Goal: Obtain resource: Download file/media

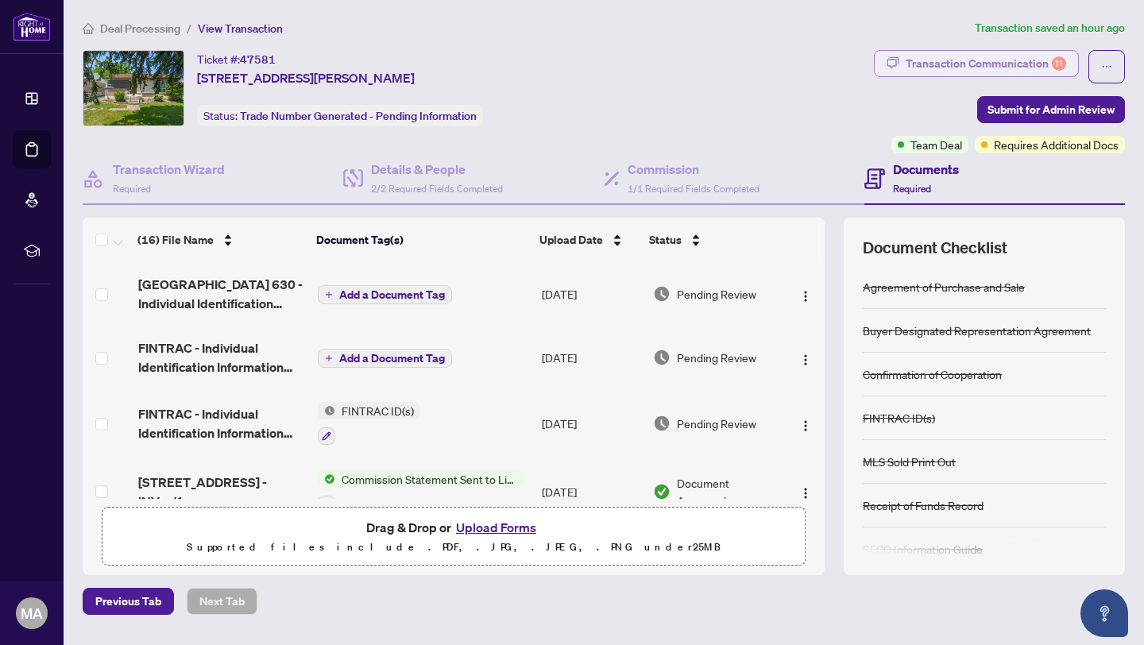
click at [1049, 71] on div "Transaction Communication 11" at bounding box center [986, 63] width 160 height 25
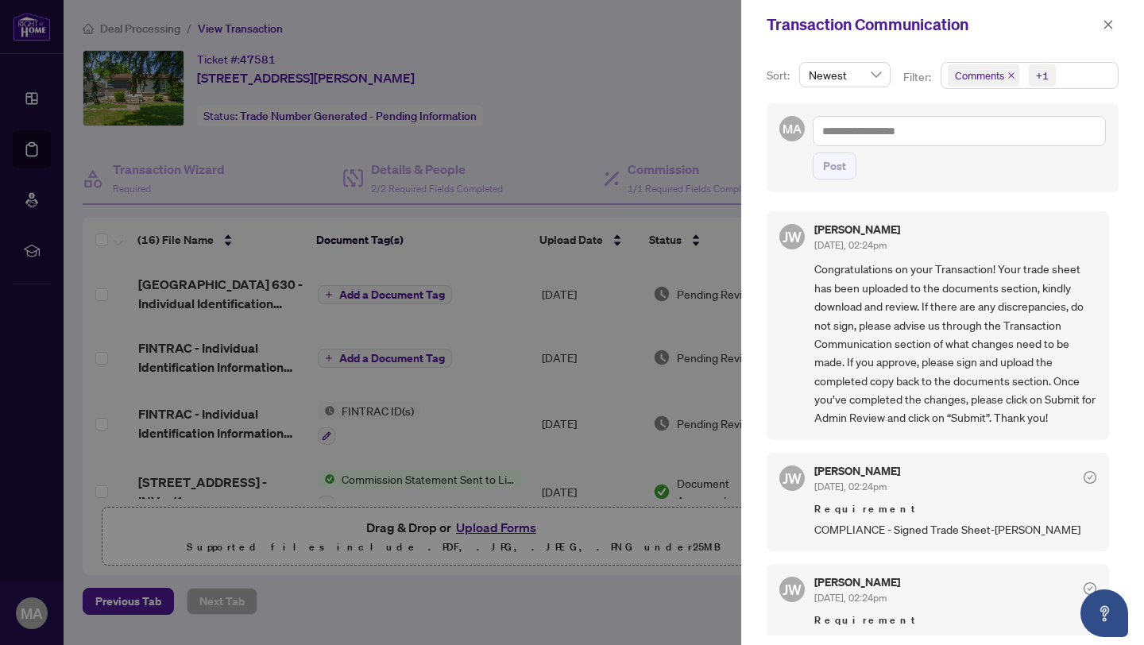
click at [1010, 76] on icon "close" at bounding box center [1011, 75] width 6 height 6
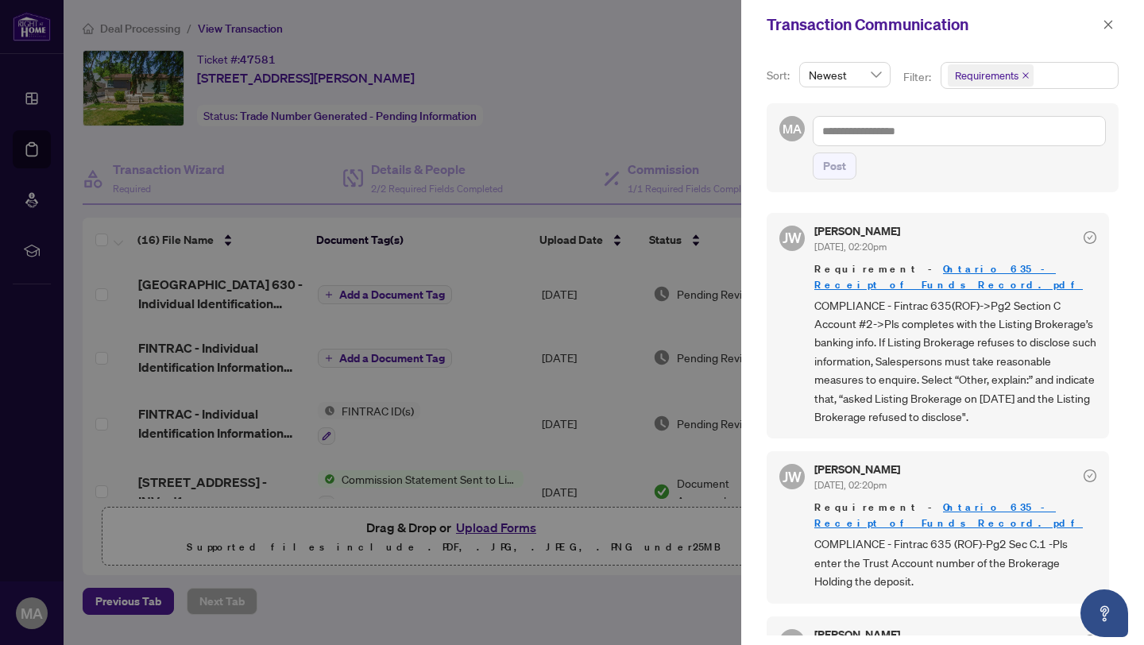
scroll to position [457, 0]
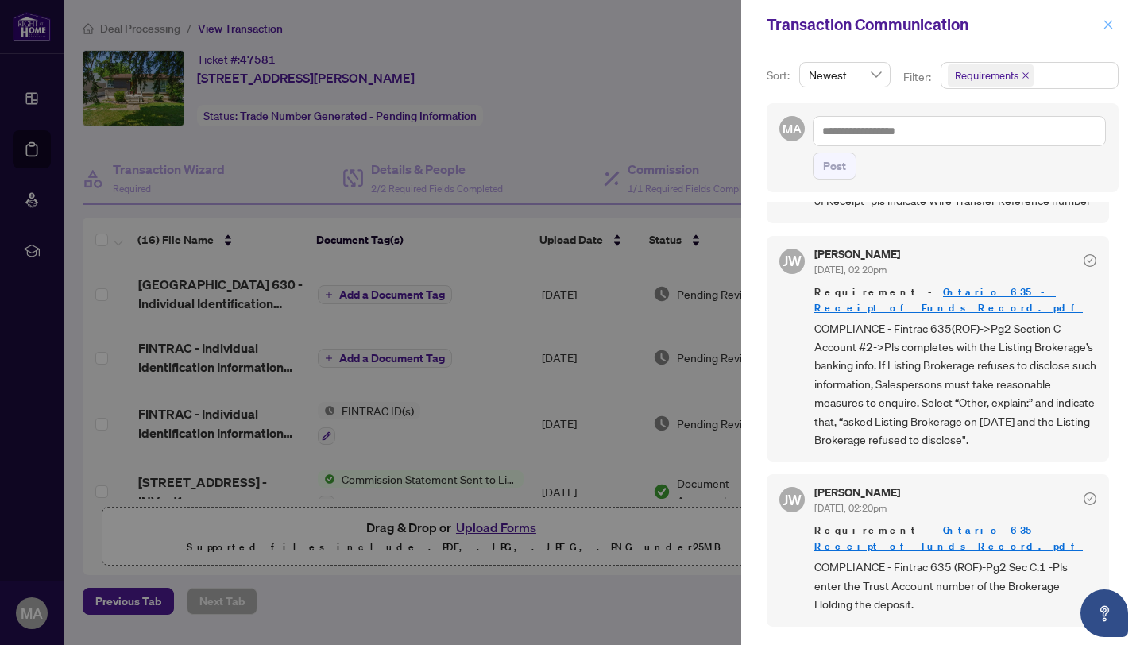
click at [1112, 21] on icon "close" at bounding box center [1108, 24] width 11 height 11
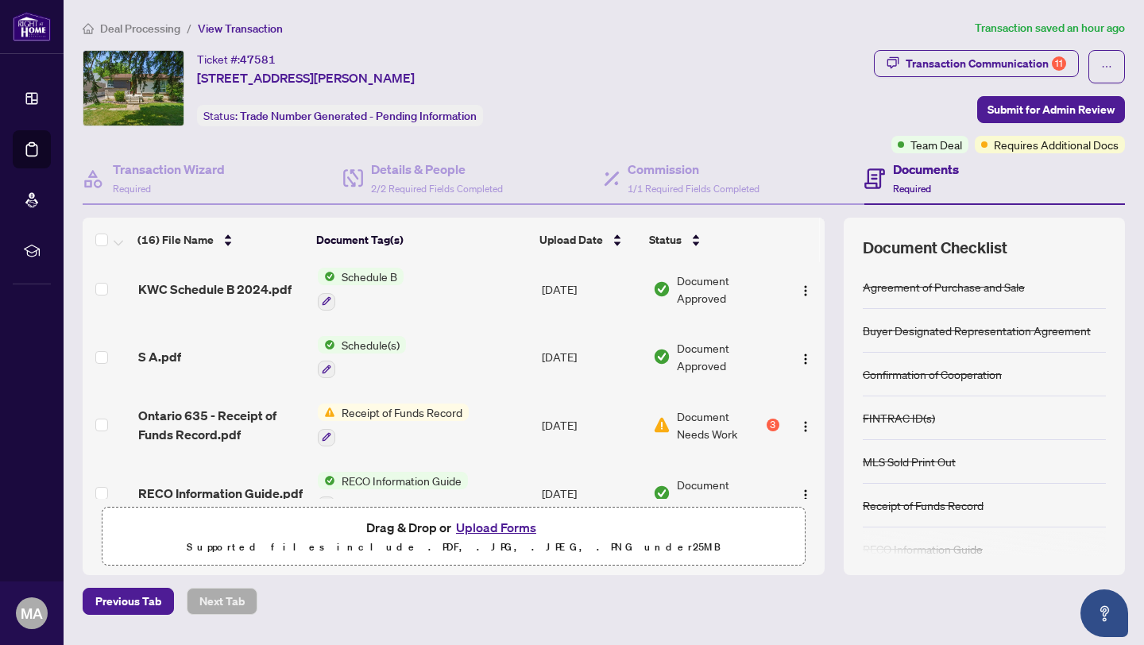
scroll to position [541, 0]
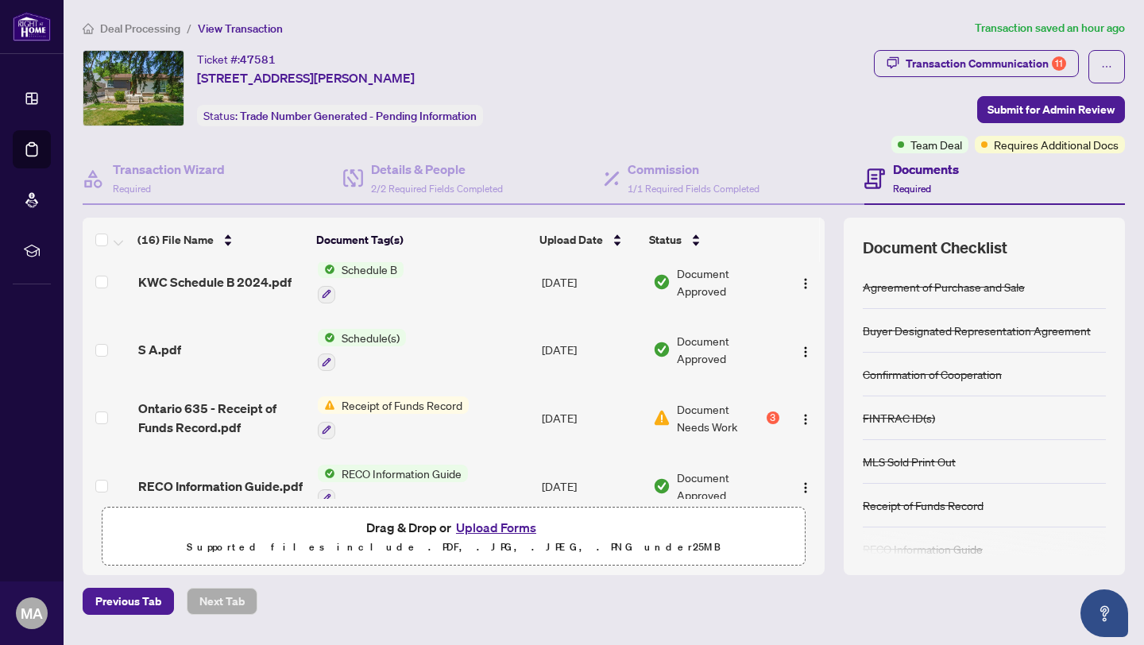
click at [457, 411] on div "Receipt of Funds Record" at bounding box center [393, 417] width 151 height 43
click at [240, 399] on span "Ontario 635 - Receipt of Funds Record.pdf" at bounding box center [221, 418] width 167 height 38
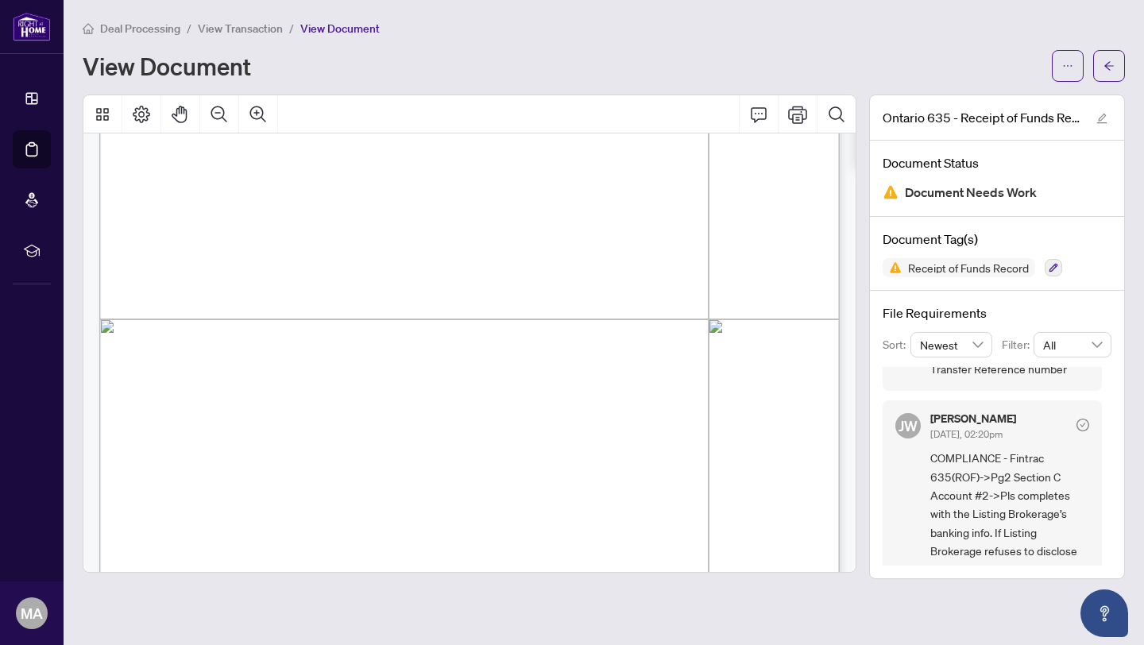
scroll to position [156, 0]
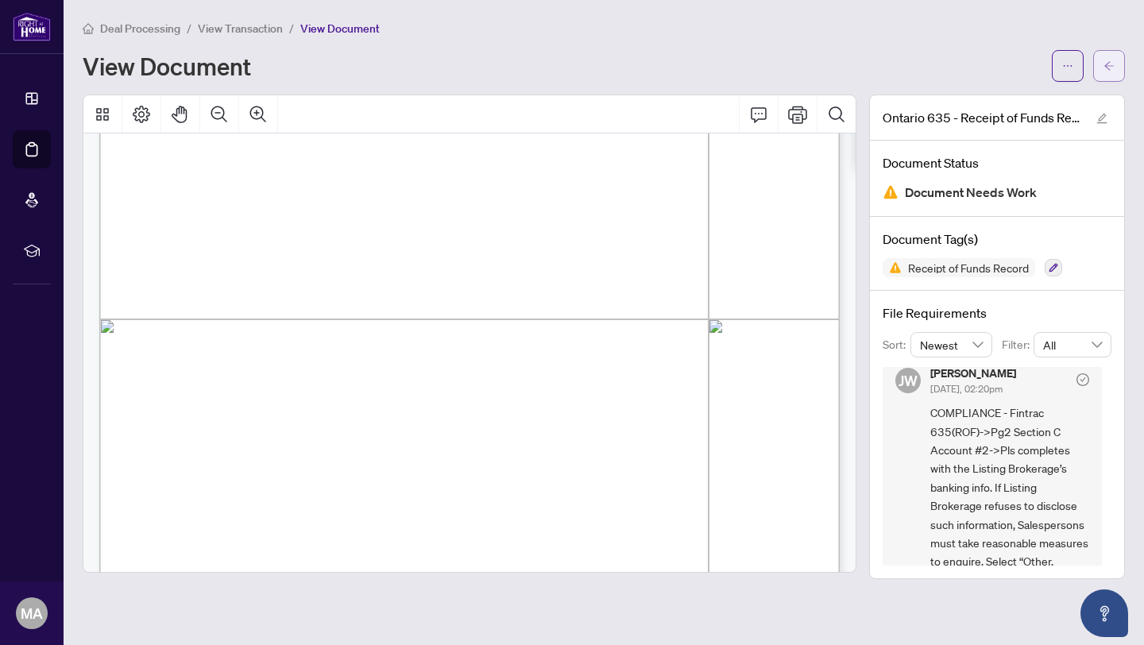
click at [1118, 58] on button "button" at bounding box center [1109, 66] width 32 height 32
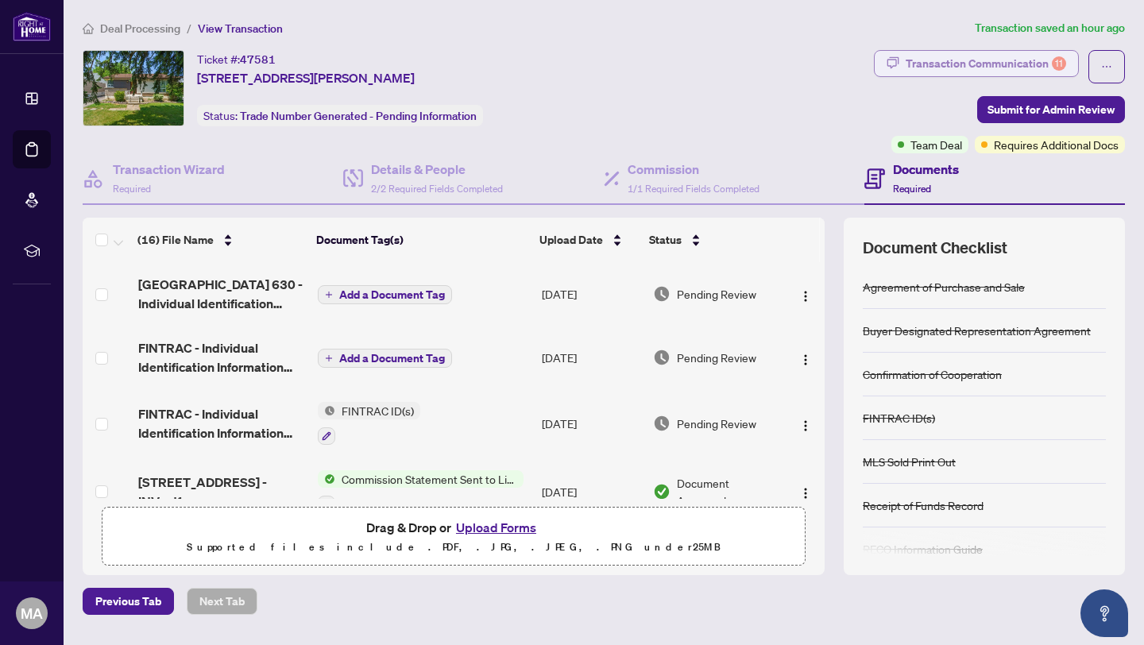
click at [1006, 57] on div "Transaction Communication 11" at bounding box center [986, 63] width 160 height 25
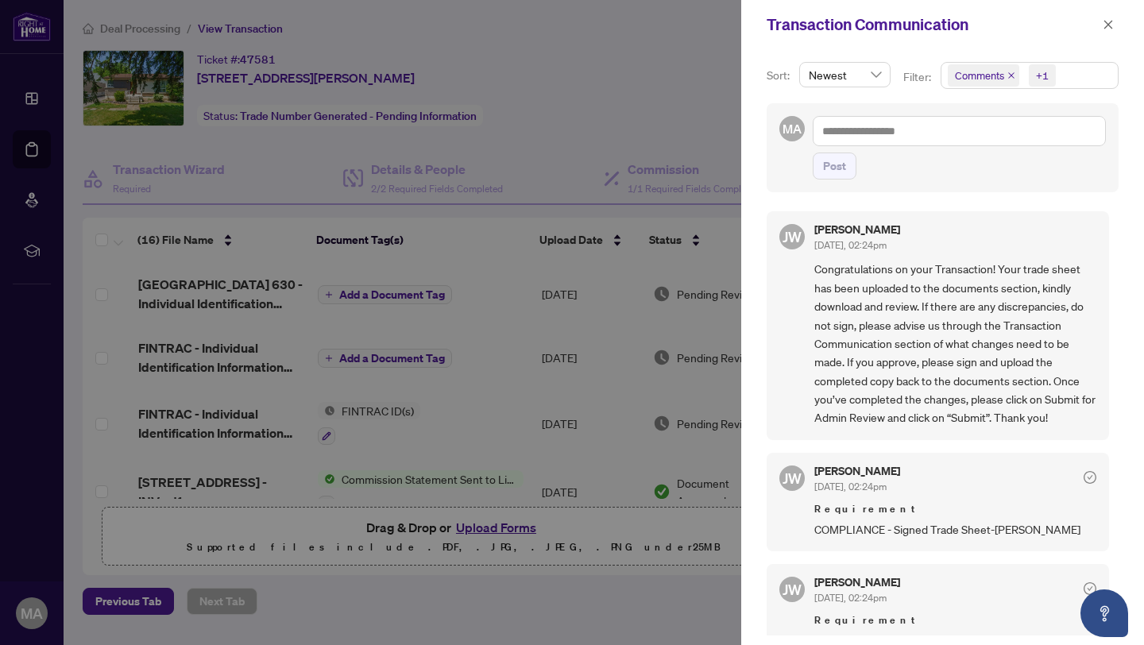
click at [1006, 71] on span "Comments" at bounding box center [983, 75] width 71 height 22
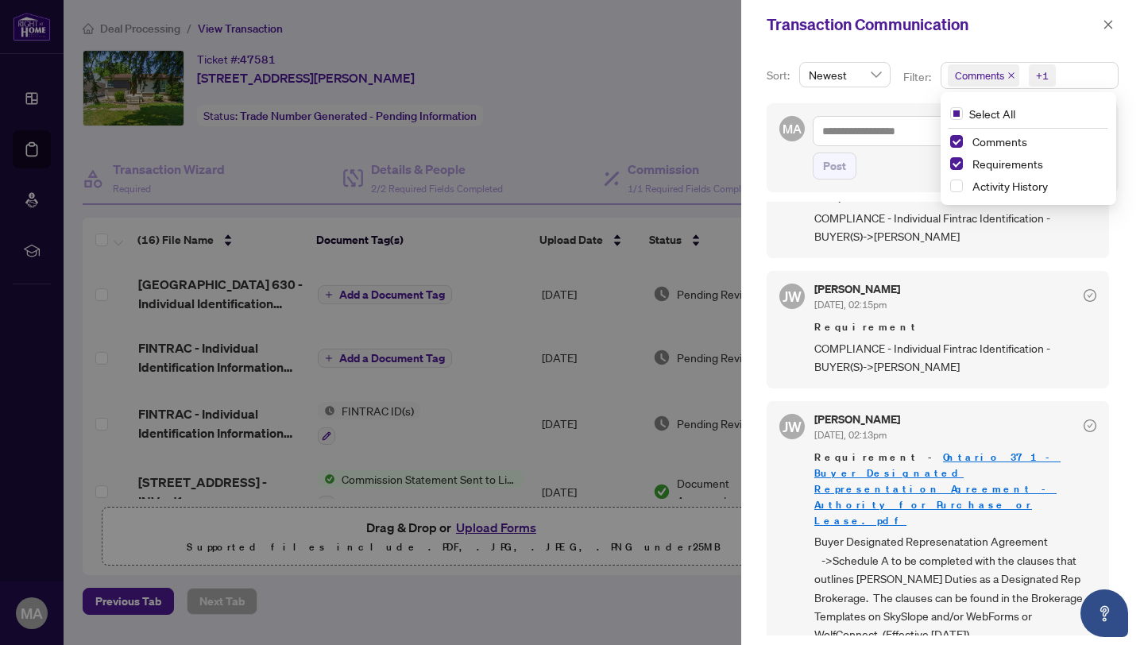
scroll to position [1606, 0]
